Goal: Navigation & Orientation: Find specific page/section

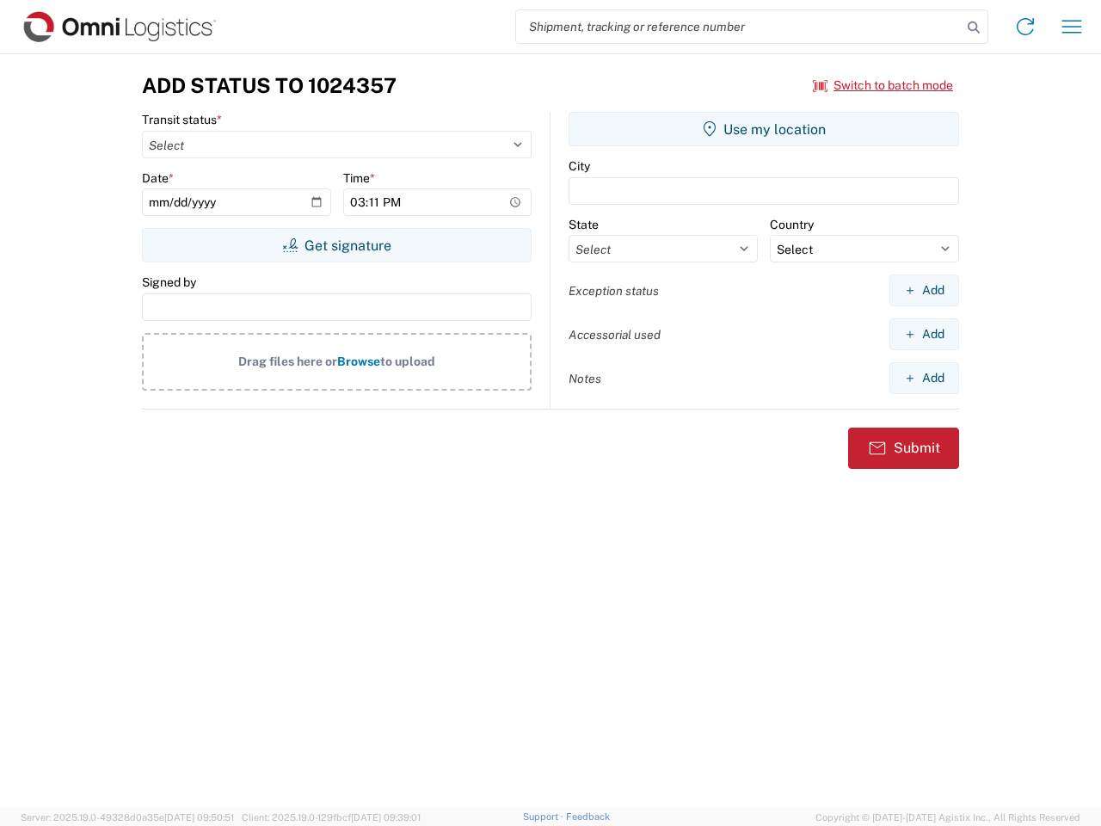
click at [739, 27] on input "search" at bounding box center [738, 26] width 445 height 33
click at [974, 28] on icon at bounding box center [973, 27] width 24 height 24
click at [1025, 27] on icon at bounding box center [1025, 27] width 28 height 28
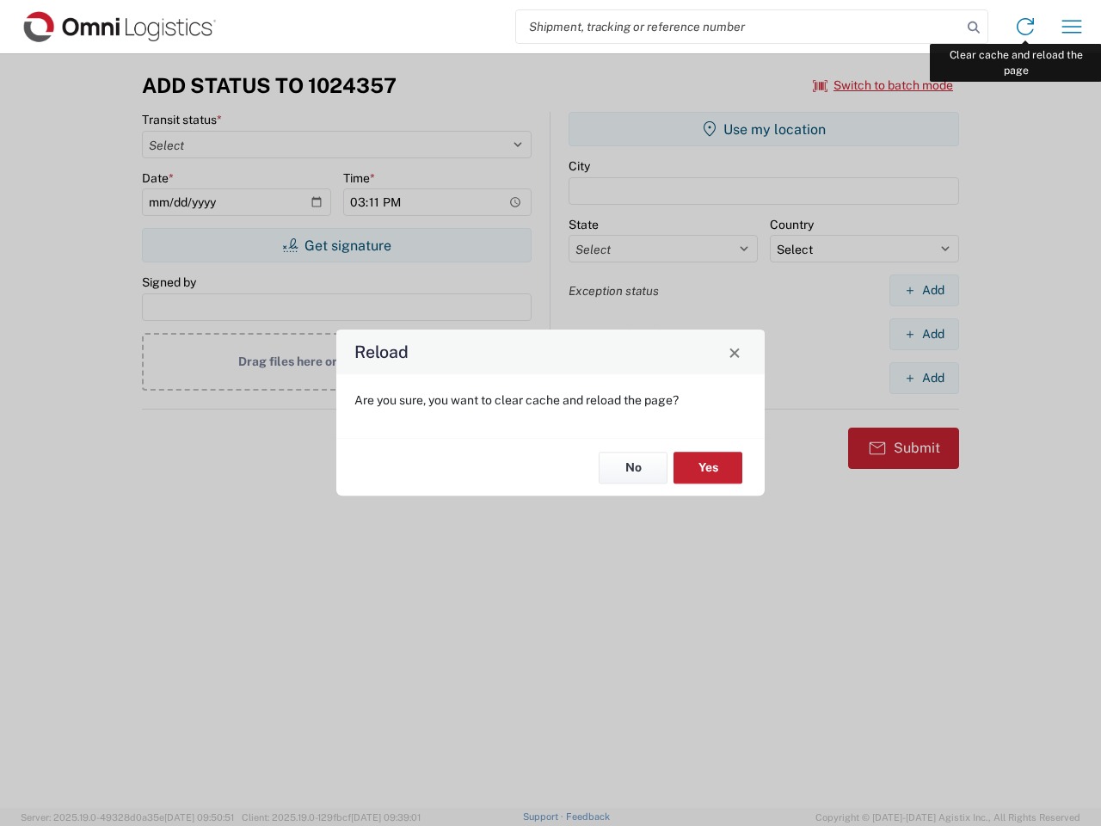
click at [1072, 27] on div "Reload Are you sure, you want to clear cache and reload the page? No Yes" at bounding box center [550, 413] width 1101 height 826
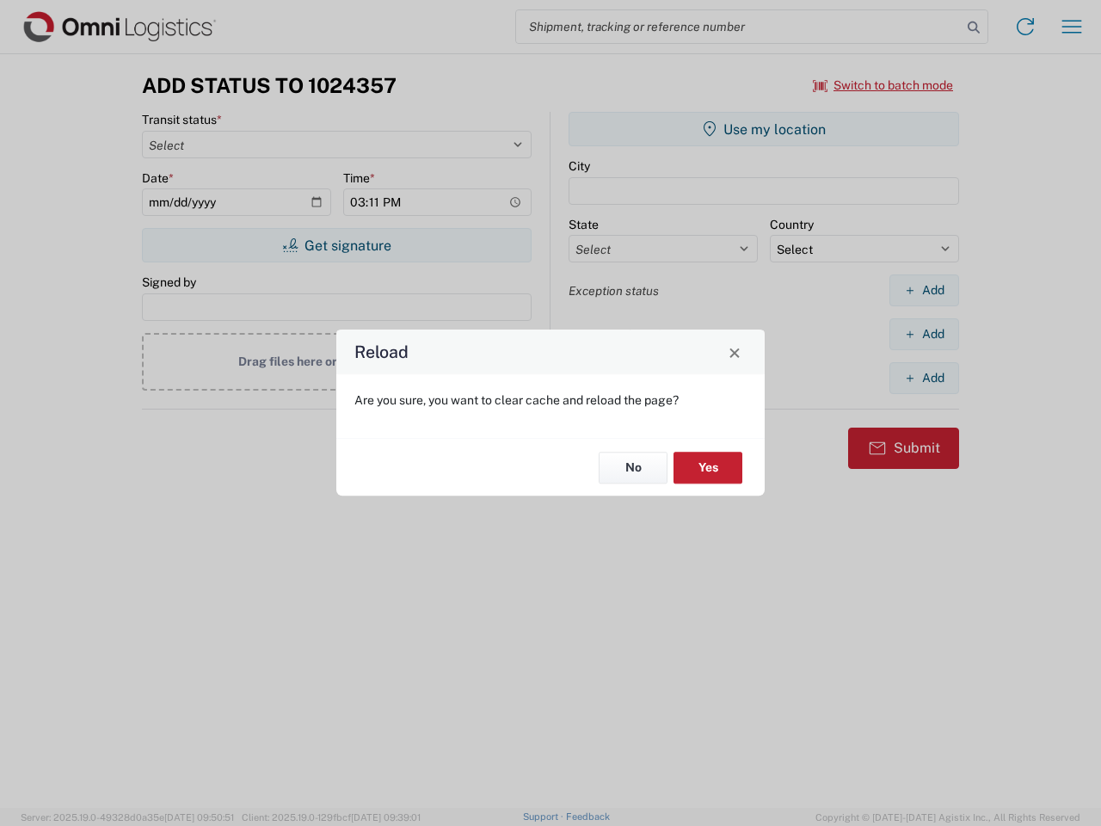
click at [883, 85] on div "Reload Are you sure, you want to clear cache and reload the page? No Yes" at bounding box center [550, 413] width 1101 height 826
click at [336, 245] on div "Reload Are you sure, you want to clear cache and reload the page? No Yes" at bounding box center [550, 413] width 1101 height 826
click at [764, 129] on div "Reload Are you sure, you want to clear cache and reload the page? No Yes" at bounding box center [550, 413] width 1101 height 826
click at [924, 290] on div "Reload Are you sure, you want to clear cache and reload the page? No Yes" at bounding box center [550, 413] width 1101 height 826
click at [924, 334] on div "Reload Are you sure, you want to clear cache and reload the page? No Yes" at bounding box center [550, 413] width 1101 height 826
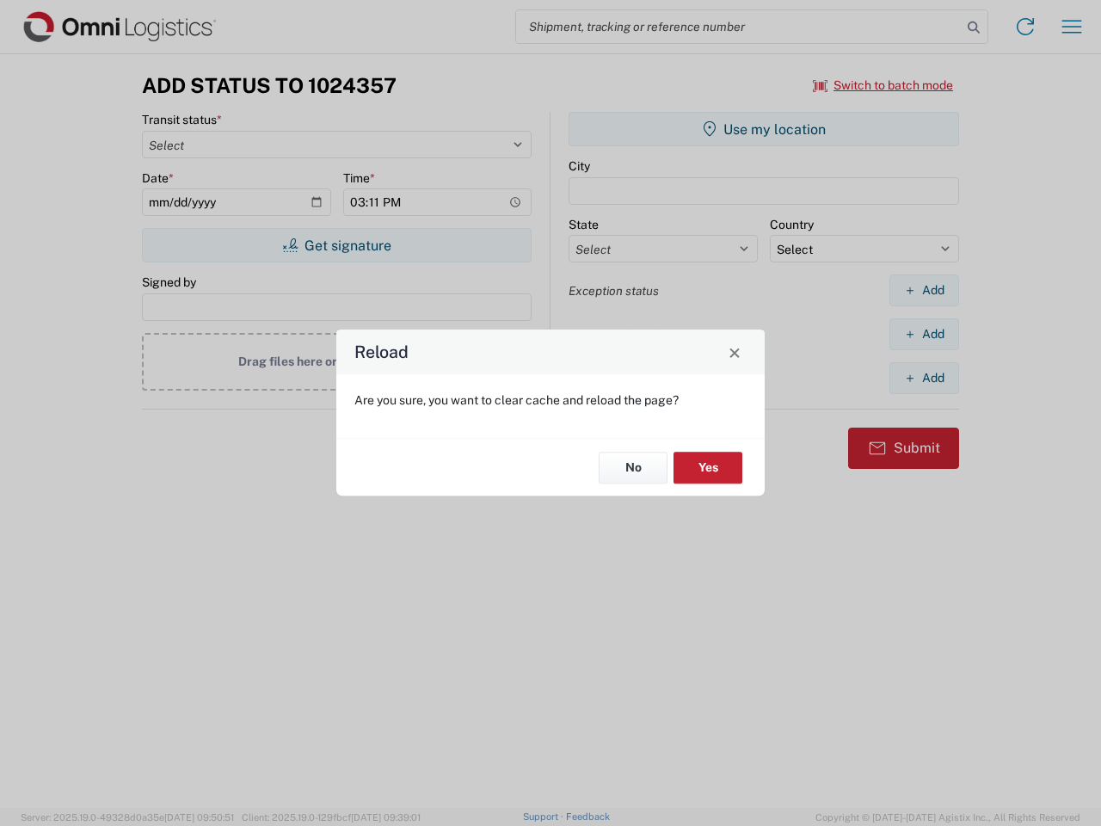
click at [924, 378] on div "Reload Are you sure, you want to clear cache and reload the page? No Yes" at bounding box center [550, 413] width 1101 height 826
